Goal: Communication & Community: Answer question/provide support

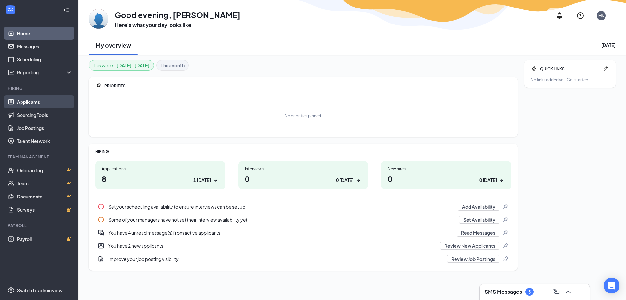
click at [17, 101] on link "Applicants" at bounding box center [45, 101] width 56 height 13
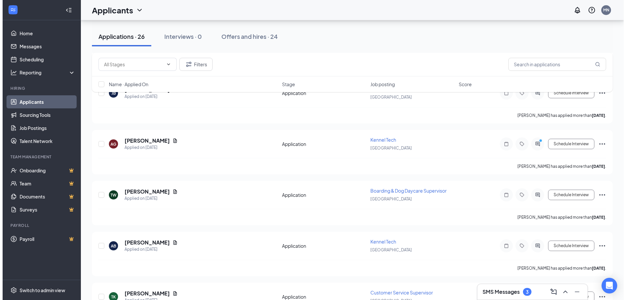
scroll to position [554, 0]
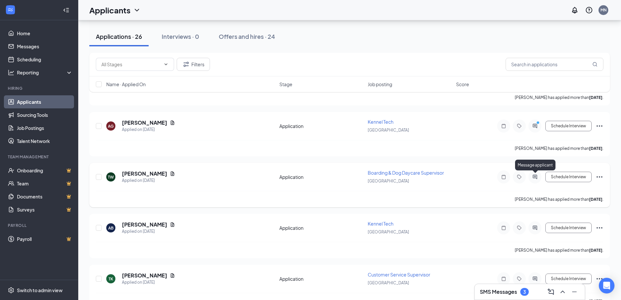
click at [535, 175] on icon "ActiveChat" at bounding box center [535, 176] width 8 height 5
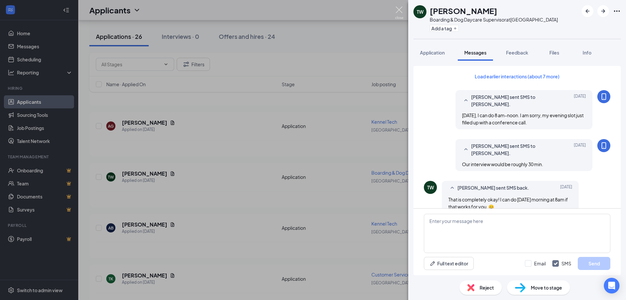
click at [400, 9] on img at bounding box center [399, 13] width 8 height 13
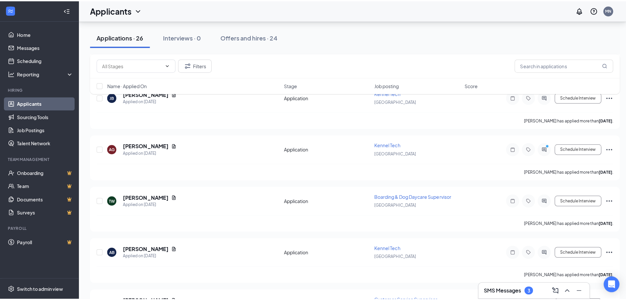
scroll to position [522, 0]
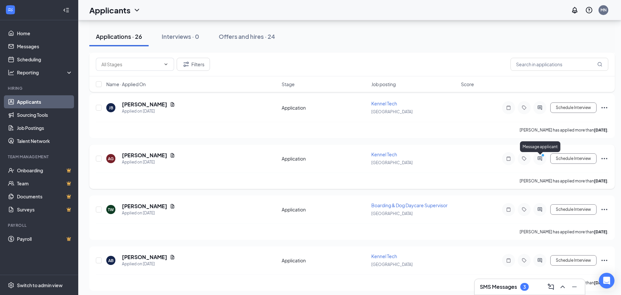
click at [541, 158] on icon "PrimaryDot" at bounding box center [544, 155] width 8 height 5
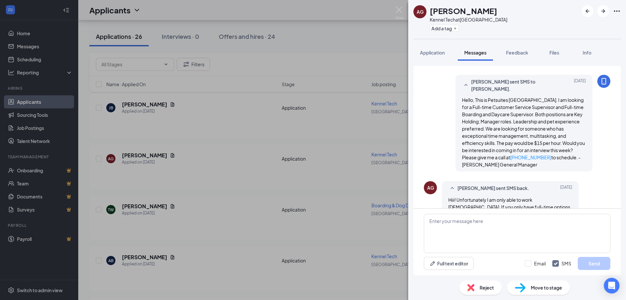
scroll to position [205, 0]
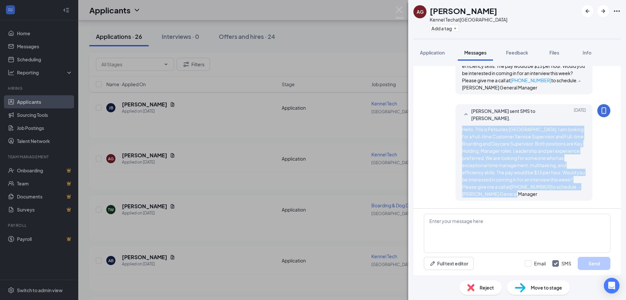
scroll to position [205, 0]
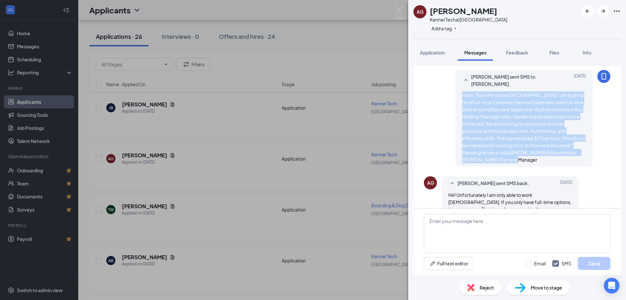
drag, startPoint x: 458, startPoint y: 152, endPoint x: 576, endPoint y: 145, distance: 117.9
click at [576, 145] on div "Hello, This is Petsuites [GEOGRAPHIC_DATA]. I am looking for a Full-time Custom…" at bounding box center [524, 127] width 124 height 72
copy span "Hello, This is Petsuites [GEOGRAPHIC_DATA]. I am looking for a Full-time Custom…"
click at [469, 222] on textarea at bounding box center [517, 233] width 187 height 39
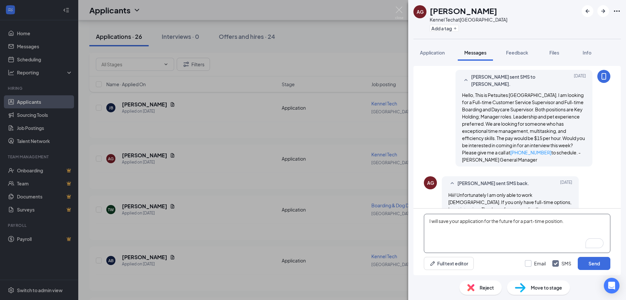
type textarea "I will save your application for the future for a part-time position."
click at [531, 262] on input "Email" at bounding box center [535, 263] width 21 height 7
checkbox input "true"
click at [590, 264] on button "Send" at bounding box center [594, 263] width 33 height 13
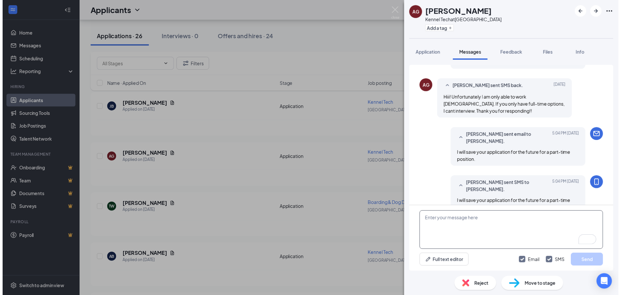
scroll to position [303, 0]
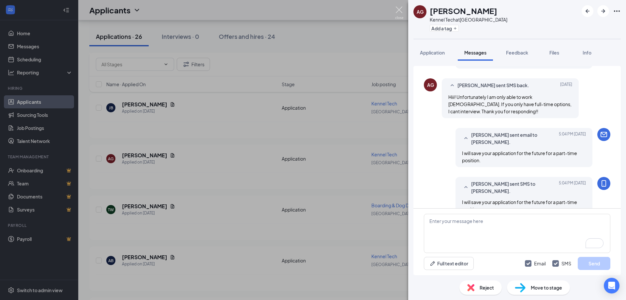
click at [399, 10] on img at bounding box center [399, 13] width 8 height 13
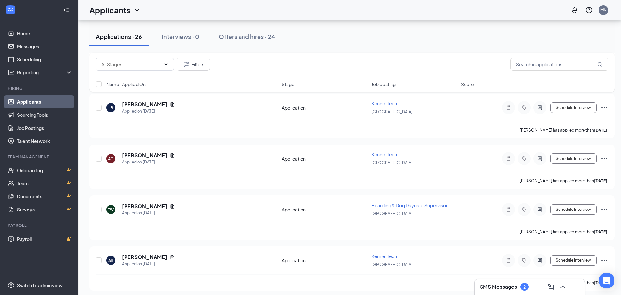
click at [506, 290] on div "SMS Messages 2" at bounding box center [504, 287] width 49 height 8
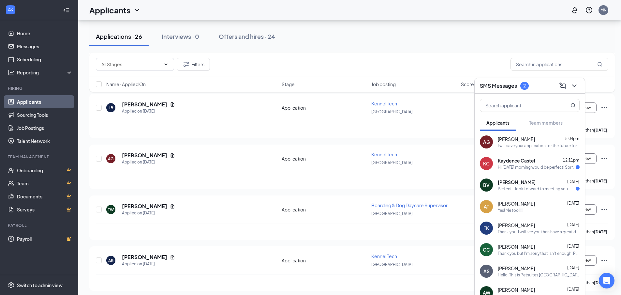
click at [507, 168] on div "Hi [DATE] morning would be perfect! Sorry I didn’t see your message [DATE]" at bounding box center [537, 167] width 78 height 6
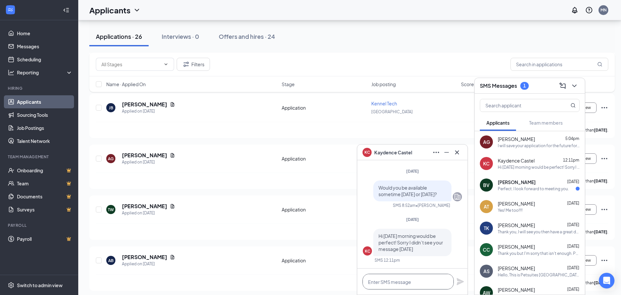
click at [408, 281] on textarea at bounding box center [408, 282] width 91 height 16
click at [512, 188] on div "Perfect. I look forward to meeting you." at bounding box center [533, 189] width 71 height 6
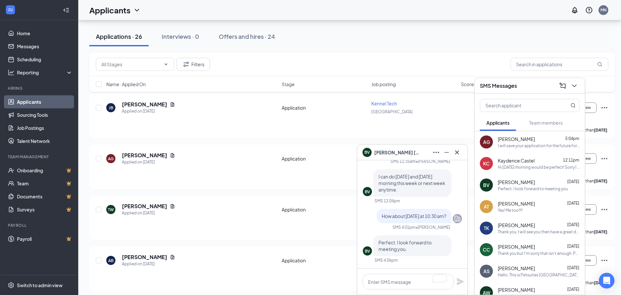
click at [516, 160] on span "Kaydence Castel" at bounding box center [516, 160] width 37 height 7
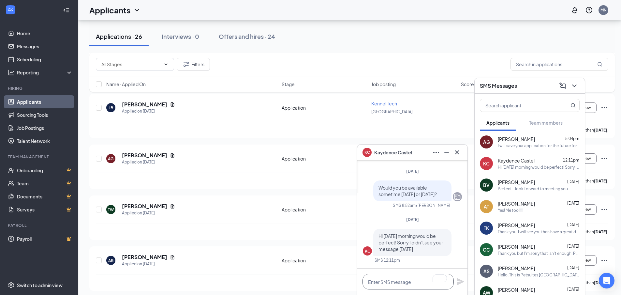
click at [380, 288] on textarea "To enrich screen reader interactions, please activate Accessibility in Grammarl…" at bounding box center [408, 282] width 91 height 16
click at [397, 282] on textarea "Can you do 11am [DATE]?" at bounding box center [408, 282] width 91 height 16
type textarea "Can you do 11 am [DATE]?"
click at [460, 280] on icon "Plane" at bounding box center [460, 281] width 7 height 7
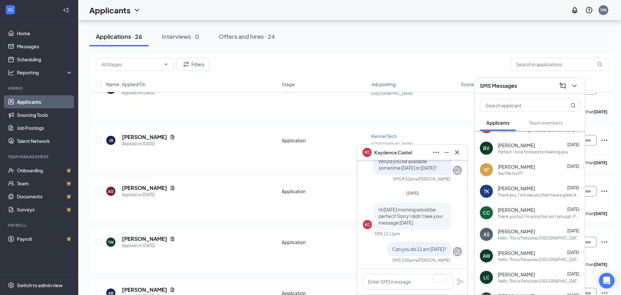
scroll to position [0, 0]
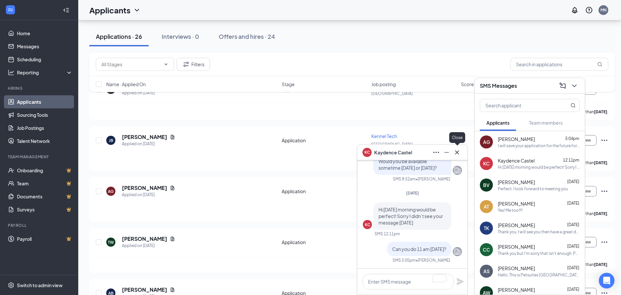
click at [457, 154] on icon "Cross" at bounding box center [457, 152] width 8 height 8
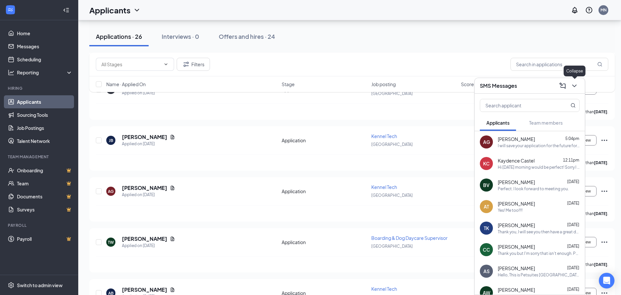
click at [575, 87] on icon "ChevronDown" at bounding box center [575, 86] width 8 height 8
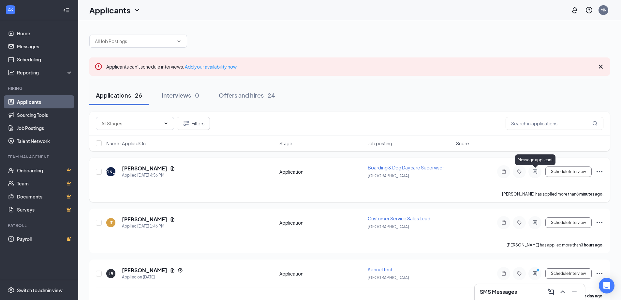
click at [537, 173] on icon "ActiveChat" at bounding box center [535, 171] width 4 height 4
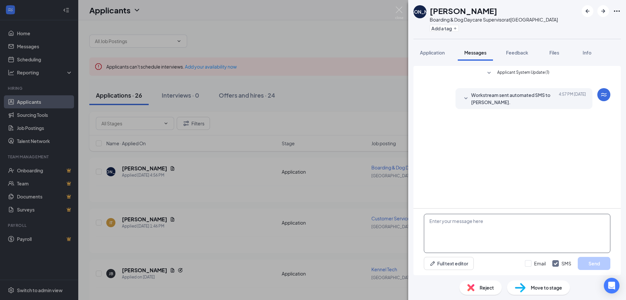
click at [461, 232] on textarea at bounding box center [517, 233] width 187 height 39
paste textarea "Hello, This is Petsuites [GEOGRAPHIC_DATA]. I am looking for a Full-time Custom…"
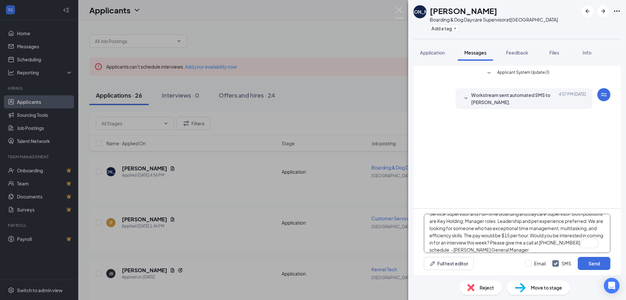
scroll to position [14, 0]
type textarea "Hello, This is Petsuites [GEOGRAPHIC_DATA]. I am looking for a Full-time Custom…"
click at [530, 263] on input "Email" at bounding box center [535, 263] width 21 height 7
checkbox input "true"
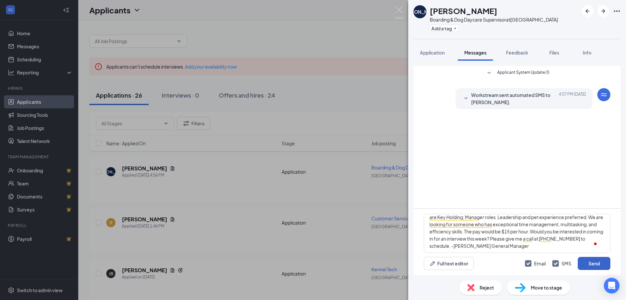
click at [594, 262] on button "Send" at bounding box center [594, 263] width 33 height 13
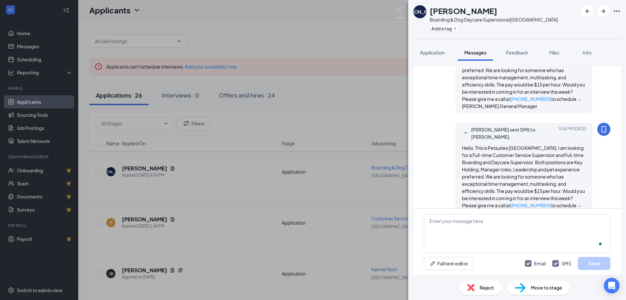
scroll to position [0, 0]
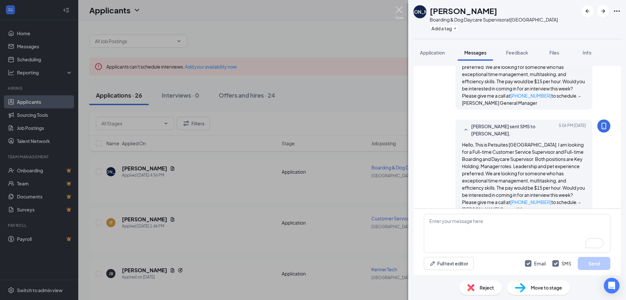
click at [400, 10] on img at bounding box center [399, 13] width 8 height 13
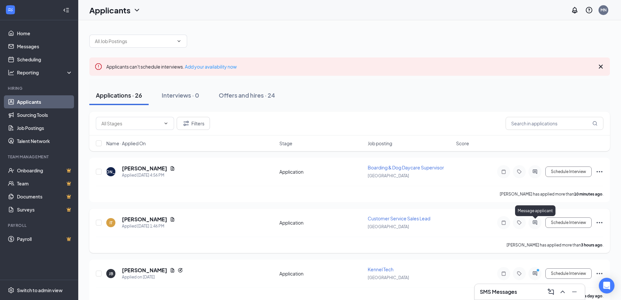
click at [536, 223] on icon "ActiveChat" at bounding box center [535, 222] width 8 height 5
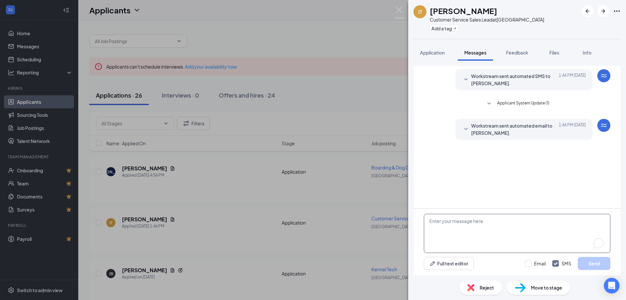
click at [501, 227] on textarea "To enrich screen reader interactions, please activate Accessibility in Grammarl…" at bounding box center [517, 233] width 187 height 39
paste textarea "Hello, This is Petsuites [GEOGRAPHIC_DATA]. I am looking for a Full-time Custom…"
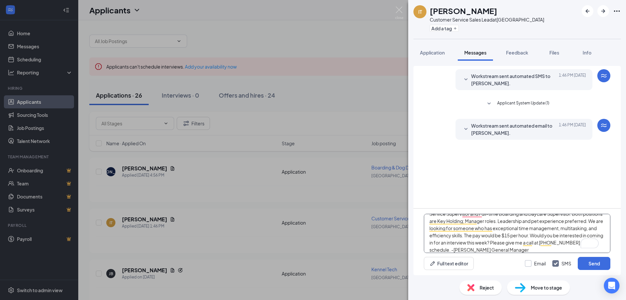
type textarea "Hello, This is Petsuites [GEOGRAPHIC_DATA]. I am looking for a Full-time Custom…"
click at [528, 263] on input "Email" at bounding box center [535, 263] width 21 height 7
checkbox input "true"
click at [592, 266] on button "Send" at bounding box center [594, 263] width 33 height 13
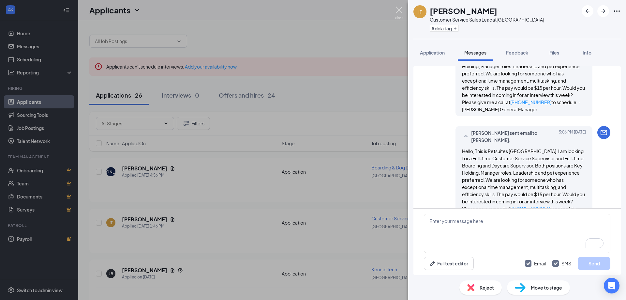
click at [400, 8] on img at bounding box center [399, 13] width 8 height 13
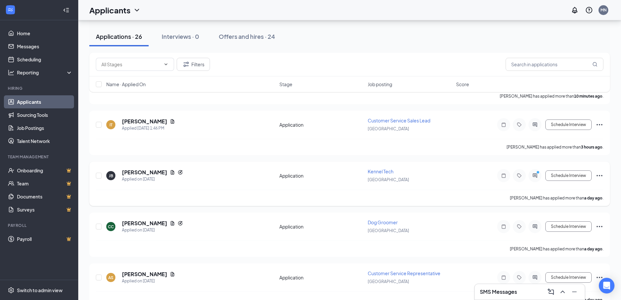
click at [535, 178] on div at bounding box center [535, 175] width 13 height 13
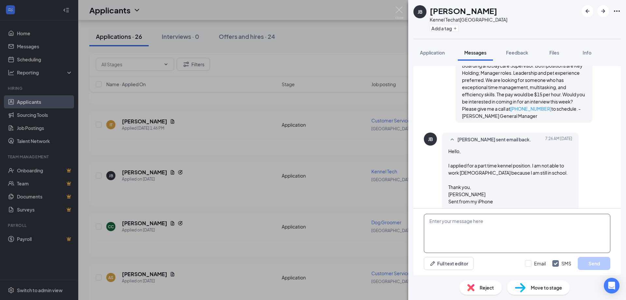
click at [464, 231] on textarea at bounding box center [517, 233] width 187 height 39
click at [463, 231] on textarea "I will keep your application on file for a future part-time position." at bounding box center [517, 233] width 187 height 39
type textarea "I will keep your application on file for a future part-time position."
click at [527, 264] on input "Email" at bounding box center [535, 263] width 21 height 7
checkbox input "true"
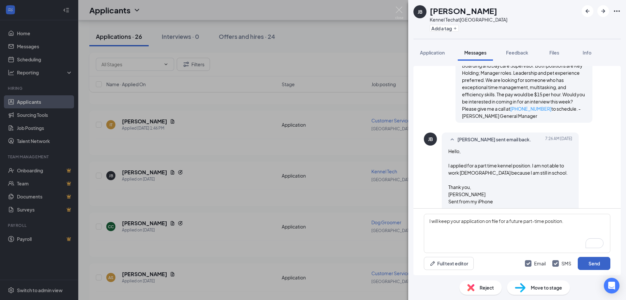
click at [591, 264] on button "Send" at bounding box center [594, 263] width 33 height 13
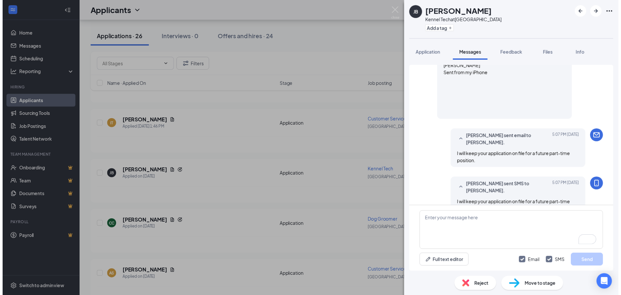
scroll to position [360, 0]
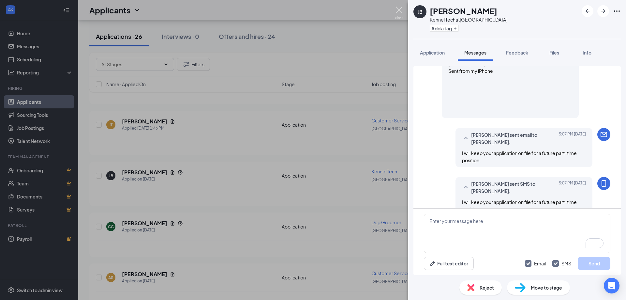
click at [398, 8] on img at bounding box center [399, 13] width 8 height 13
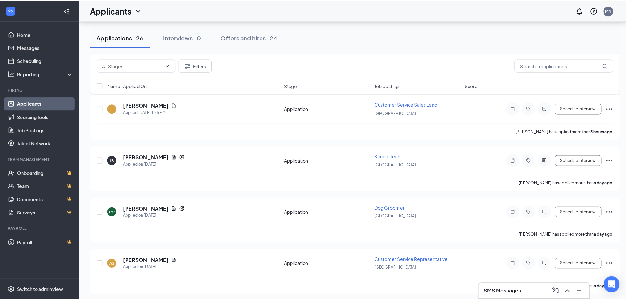
scroll to position [130, 0]
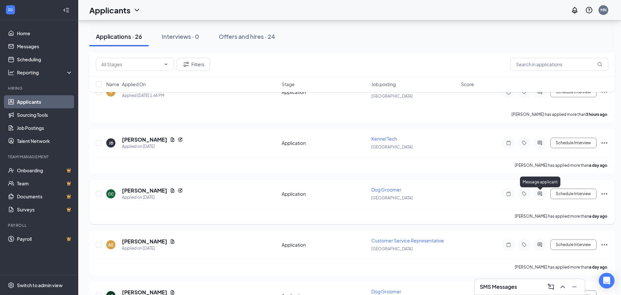
click at [540, 194] on icon "ActiveChat" at bounding box center [540, 193] width 8 height 5
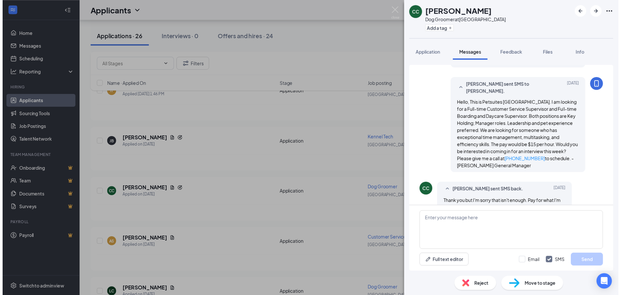
scroll to position [179, 0]
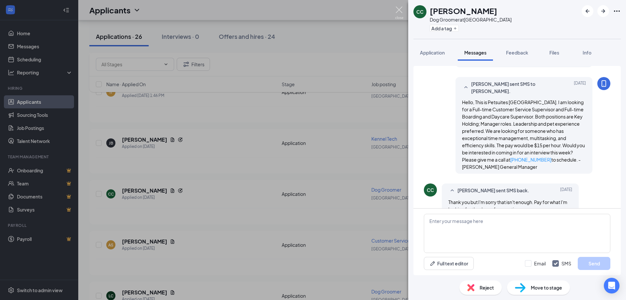
click at [399, 9] on img at bounding box center [399, 13] width 8 height 13
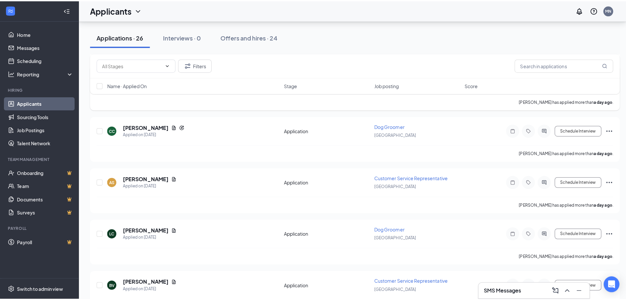
scroll to position [196, 0]
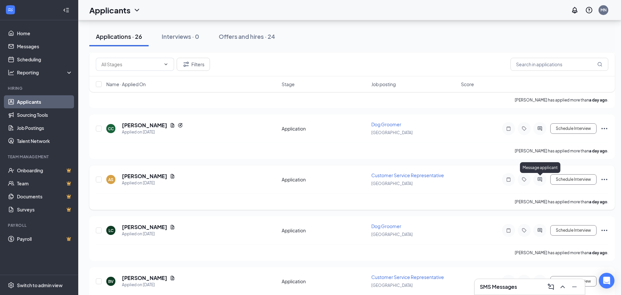
click at [542, 178] on icon "ActiveChat" at bounding box center [540, 179] width 8 height 5
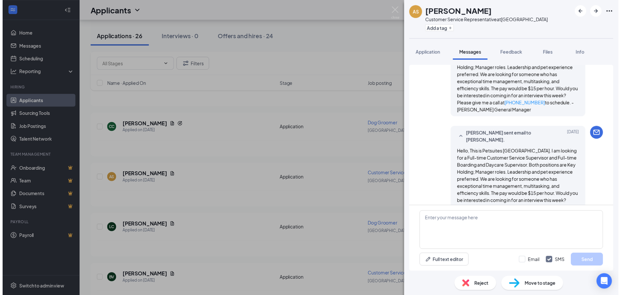
scroll to position [136, 0]
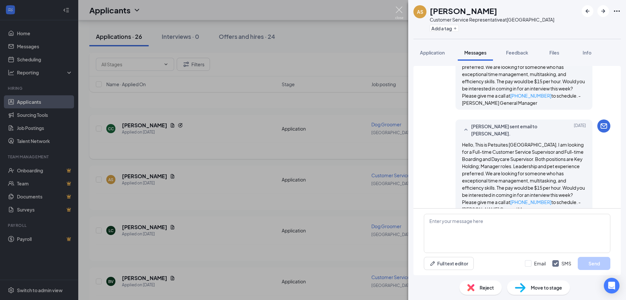
click at [401, 11] on img at bounding box center [399, 13] width 8 height 13
